Goal: Check status: Check status

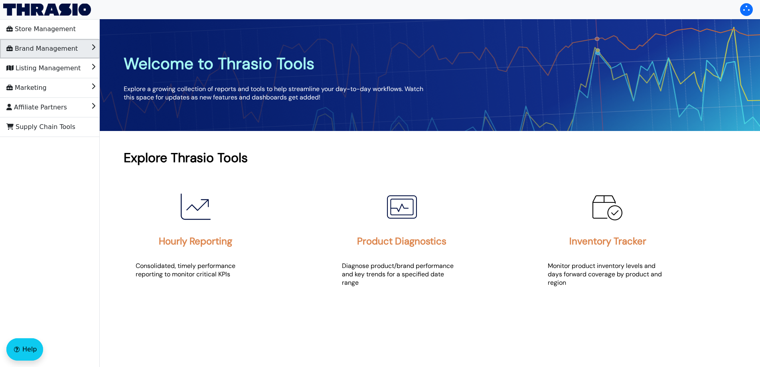
click at [54, 46] on span "Brand Management" at bounding box center [41, 48] width 71 height 13
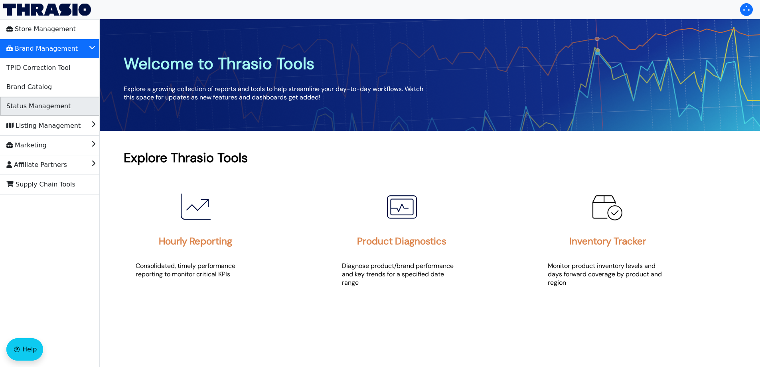
click at [53, 108] on span "Status Management" at bounding box center [38, 106] width 64 height 13
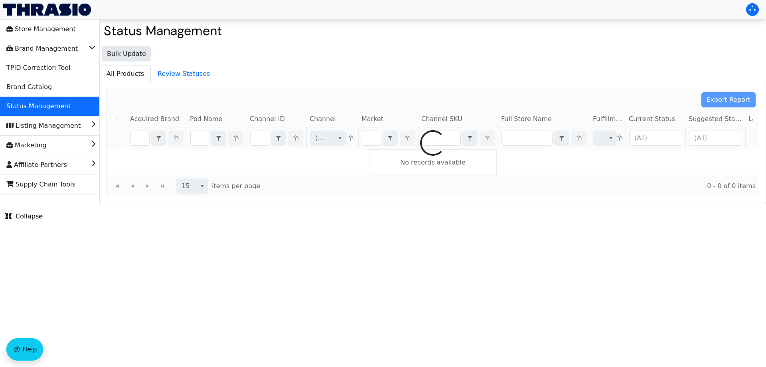
checkbox input "false"
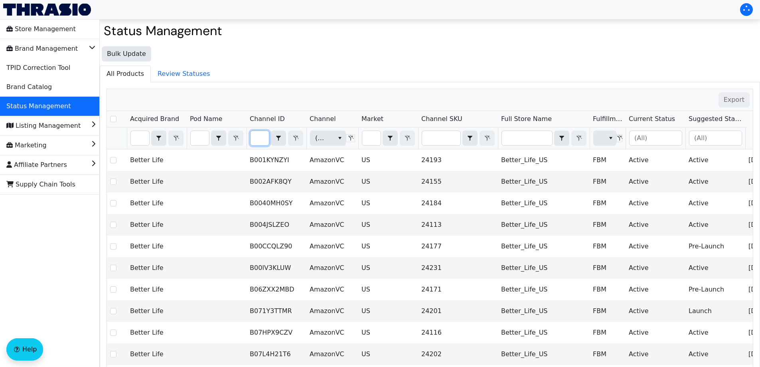
click at [259, 138] on input "Filter" at bounding box center [260, 138] width 18 height 14
type input "B08SQRGNKP"
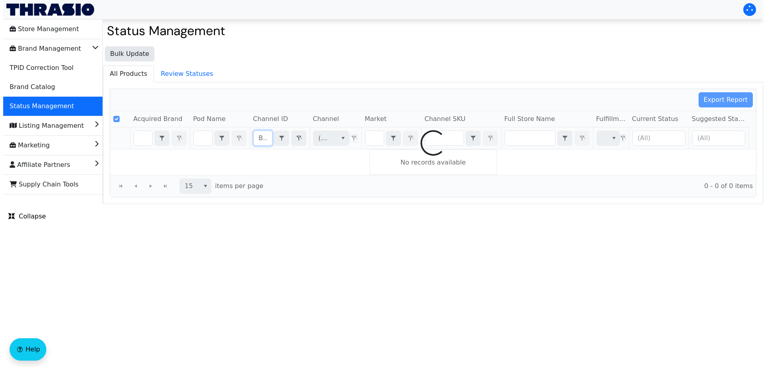
scroll to position [0, 30]
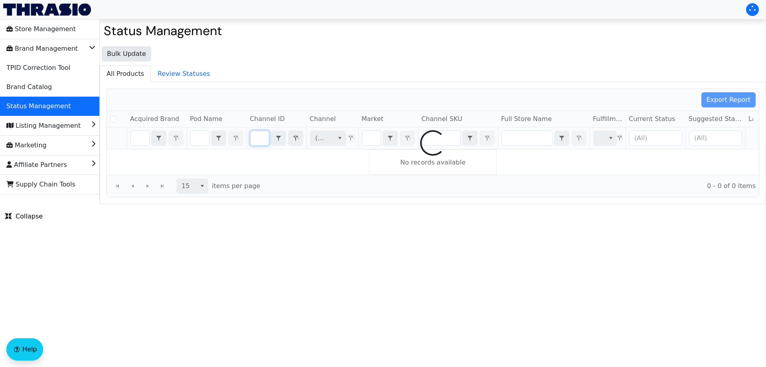
checkbox input "false"
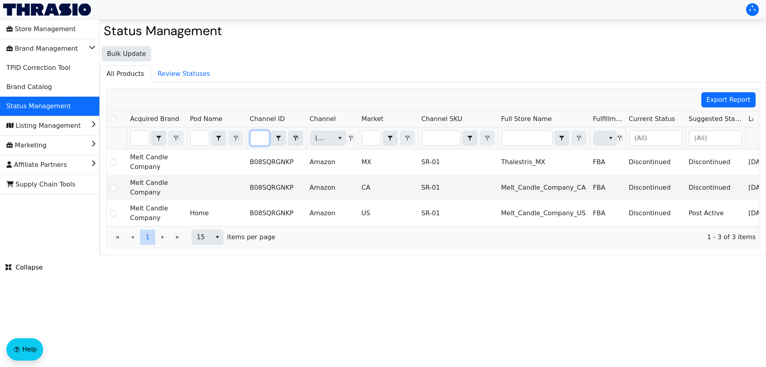
type input "B08SQRGNKP"
